Goal: Information Seeking & Learning: Learn about a topic

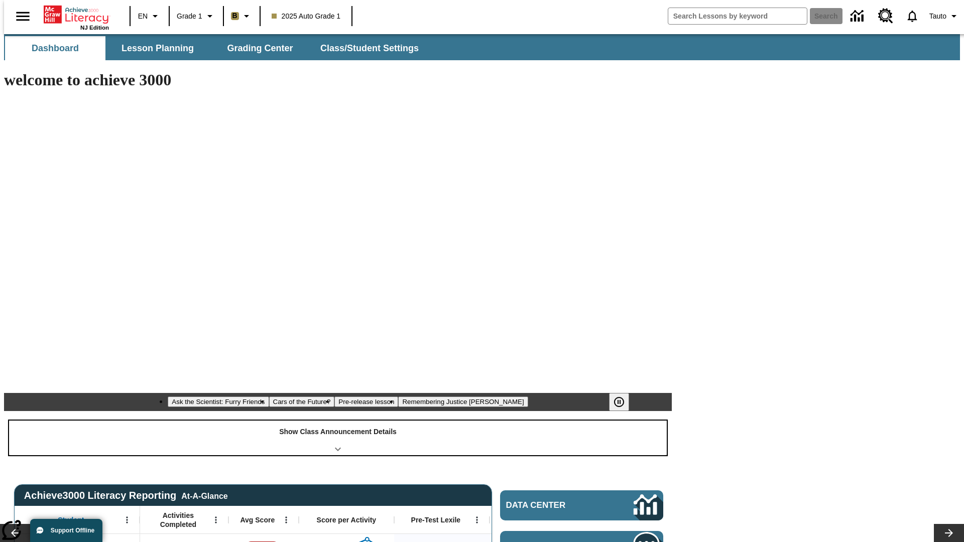
click at [338, 421] on div "Show Class Announcement Details" at bounding box center [337, 438] width 657 height 35
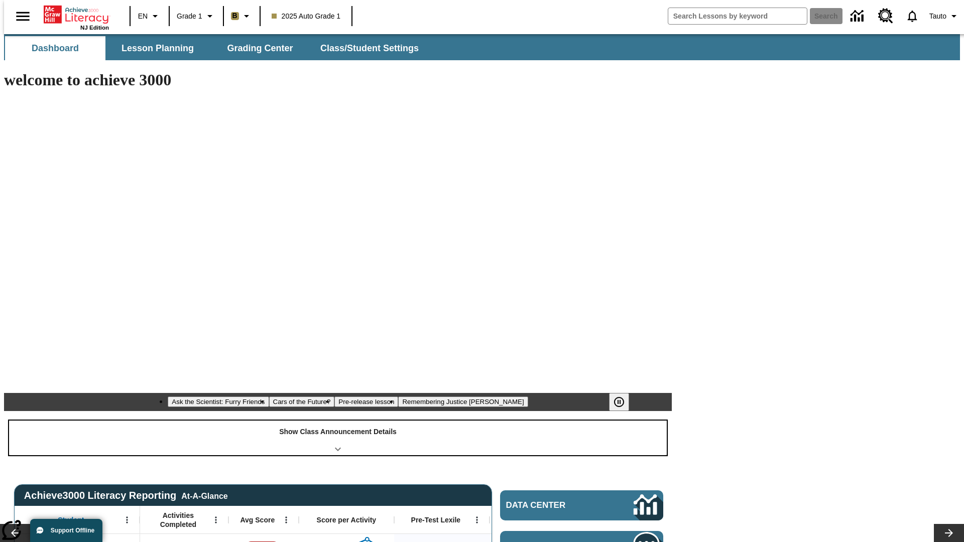
click at [338, 421] on div "Show Class Announcement Details" at bounding box center [337, 438] width 657 height 35
